Goal: Task Accomplishment & Management: Manage account settings

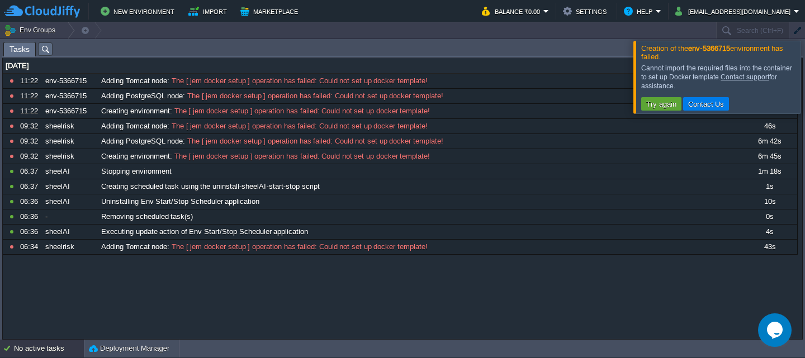
click at [712, 267] on div "05 Sep 2025 10797717 11:22 env-5366715 Adding Tomcat node : The [ jem docker se…" at bounding box center [402, 198] width 799 height 281
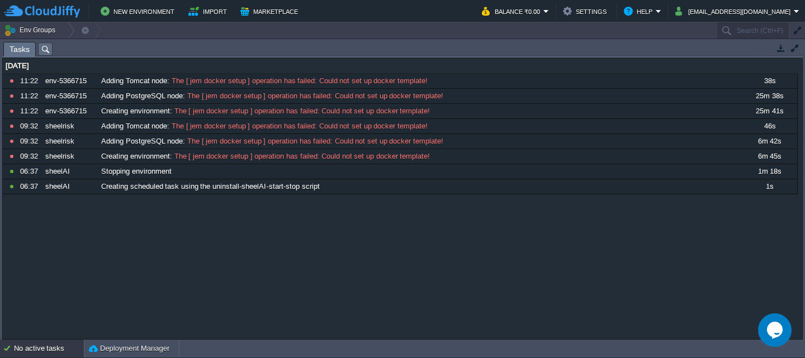
click at [37, 351] on div "No active tasks" at bounding box center [49, 349] width 70 height 18
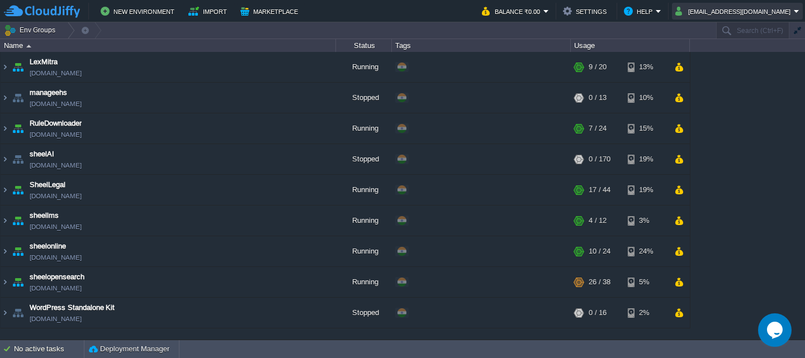
click at [725, 11] on button "umeshhodwala@gmail.com" at bounding box center [734, 10] width 118 height 13
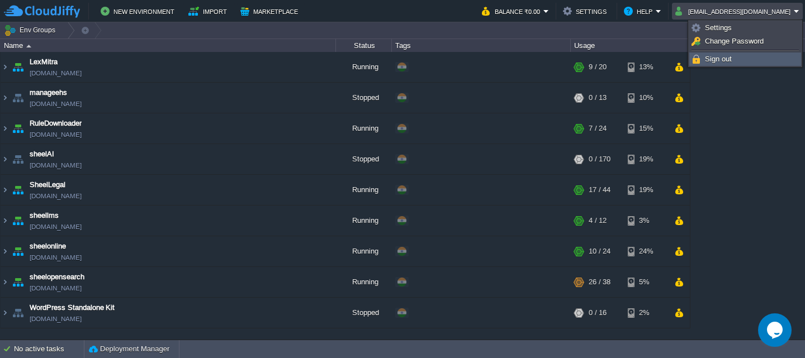
click at [712, 60] on span "Sign out" at bounding box center [718, 59] width 27 height 8
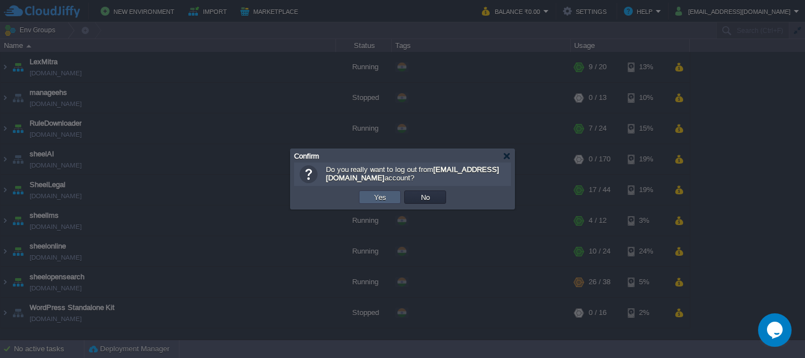
click at [383, 191] on td "Yes" at bounding box center [380, 197] width 42 height 13
